Goal: Transaction & Acquisition: Book appointment/travel/reservation

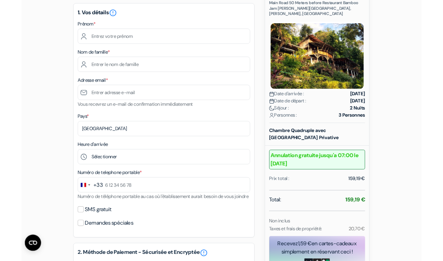
scroll to position [96, 0]
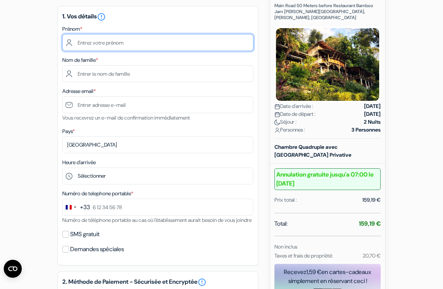
click at [87, 41] on input "text" at bounding box center [157, 42] width 191 height 17
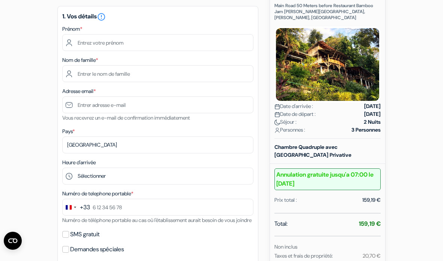
type input "[PERSON_NAME]"
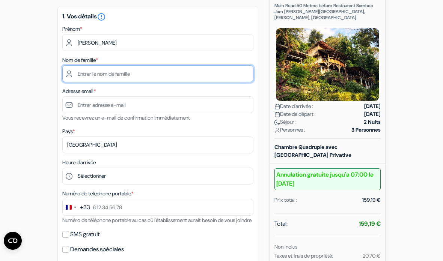
type input "Jeantin"
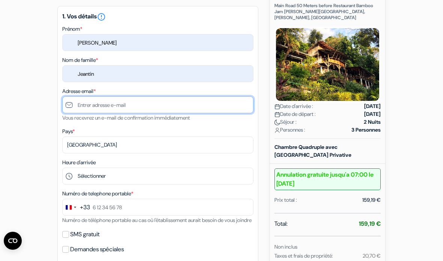
type input "[EMAIL_ADDRESS][DOMAIN_NAME]"
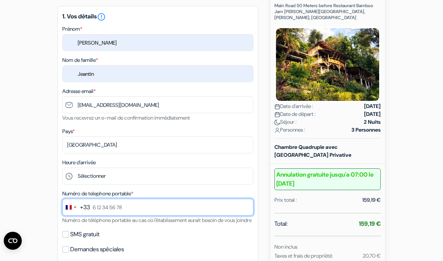
type input "0782570651"
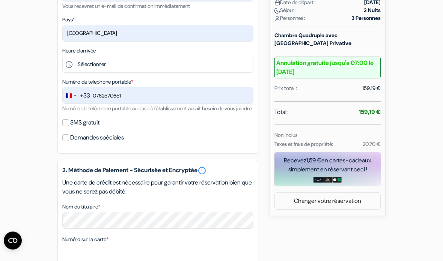
scroll to position [209, 0]
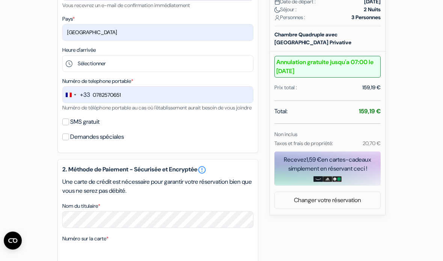
click at [66, 126] on input "SMS gratuit" at bounding box center [65, 122] width 7 height 7
checkbox input "true"
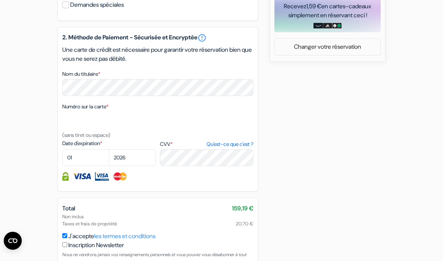
scroll to position [387, 0]
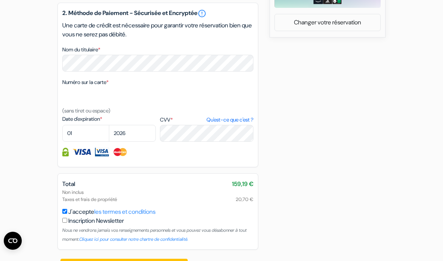
click at [139, 273] on button "Confirmer Loading..." at bounding box center [123, 266] width 127 height 14
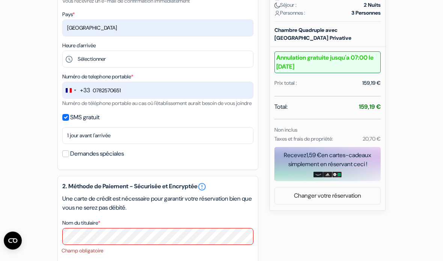
scroll to position [214, 0]
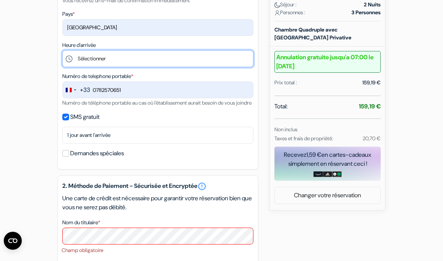
click at [98, 60] on select "Sélectionner 14:00 15:00 16:00 17:00 18:00 19:00 20:00 21:00 22:00" at bounding box center [157, 58] width 191 height 17
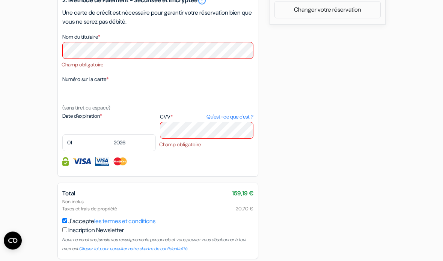
scroll to position [409, 0]
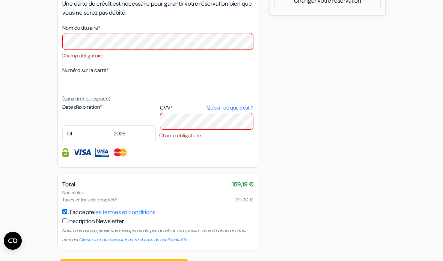
click at [250, 221] on div "J'accepte les termes et conditions Inscription Newsletter Nous ne vendrons jama…" at bounding box center [157, 226] width 191 height 36
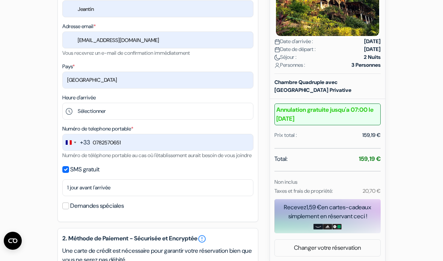
scroll to position [151, 0]
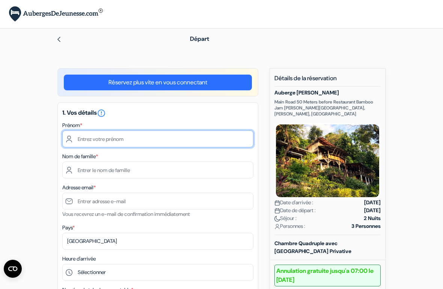
click at [101, 144] on input "text" at bounding box center [157, 139] width 191 height 17
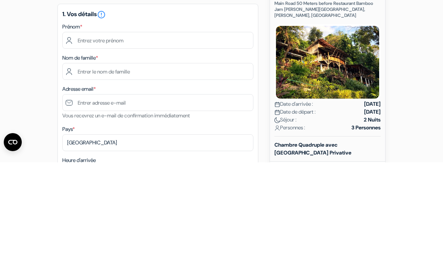
type input "[PERSON_NAME]"
type input "Jeantin"
type input "[EMAIL_ADDRESS][DOMAIN_NAME]"
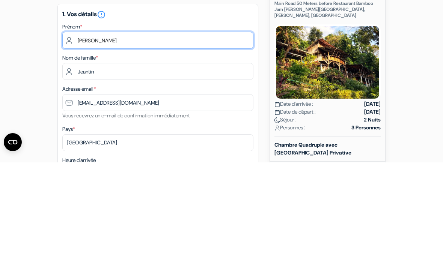
scroll to position [99, 0]
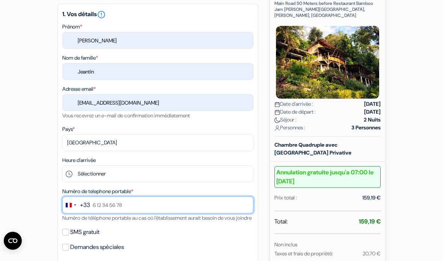
type input "0782570651"
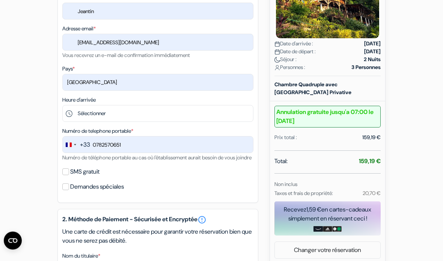
click at [68, 176] on input "SMS gratuit" at bounding box center [65, 172] width 7 height 7
checkbox input "true"
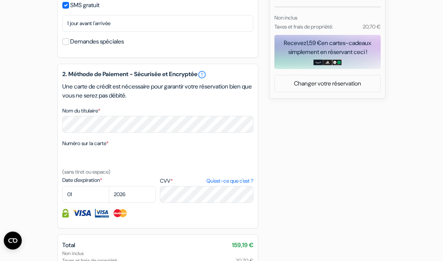
scroll to position [326, 0]
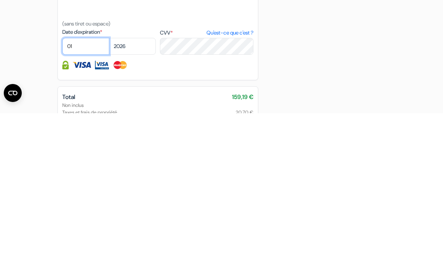
click at [90, 186] on select "01 02 03 04 05 06 07 08 09 10 11 12" at bounding box center [85, 194] width 47 height 17
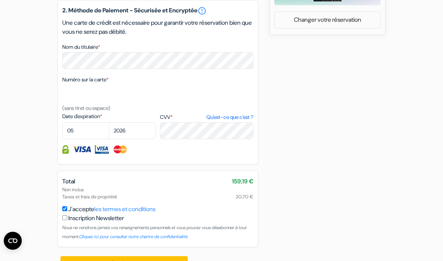
scroll to position [378, 0]
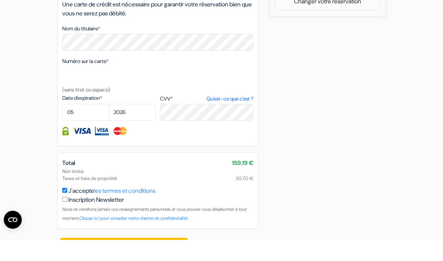
scroll to position [387, 0]
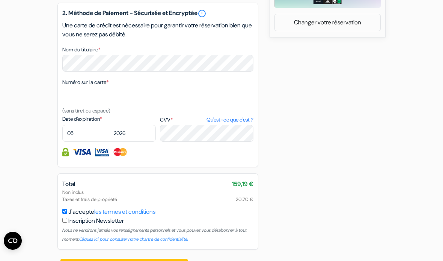
click at [133, 271] on button "Confirmer Loading..." at bounding box center [123, 266] width 127 height 14
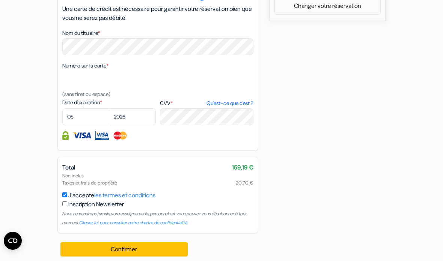
scroll to position [412, 0]
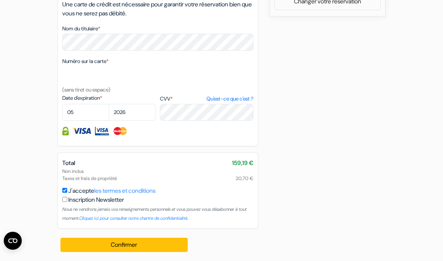
click at [133, 247] on button "Confirmer Loading..." at bounding box center [123, 245] width 127 height 14
click at [136, 248] on button "Confirmer Loading..." at bounding box center [123, 245] width 127 height 14
click at [137, 250] on button "Confirmer Loading..." at bounding box center [123, 245] width 127 height 14
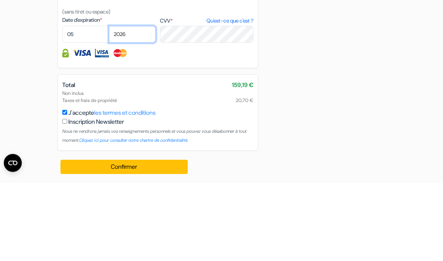
click at [135, 104] on select "2025 2026 2027 2028 2029 2030 2031 2032 2033 2034 2035 2036 2037 2038 2039 2040…" at bounding box center [132, 112] width 47 height 17
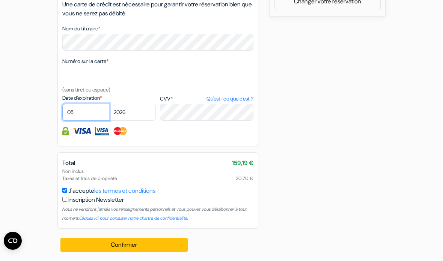
click at [84, 113] on select "01 02 03 04 05 06 07 08 09 10 11 12" at bounding box center [85, 112] width 47 height 17
select select "01"
click at [145, 115] on select "2025 2026 2027 2028 2029 2030 2031 2032 2033 2034 2035 2036 2037 2038 2039 2040…" at bounding box center [132, 112] width 47 height 17
select select "2027"
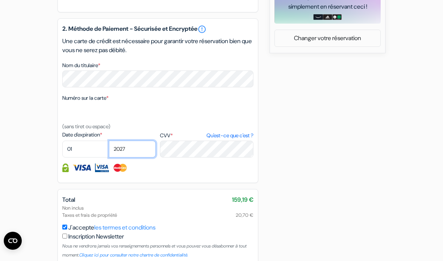
scroll to position [372, 0]
